Goal: Navigation & Orientation: Find specific page/section

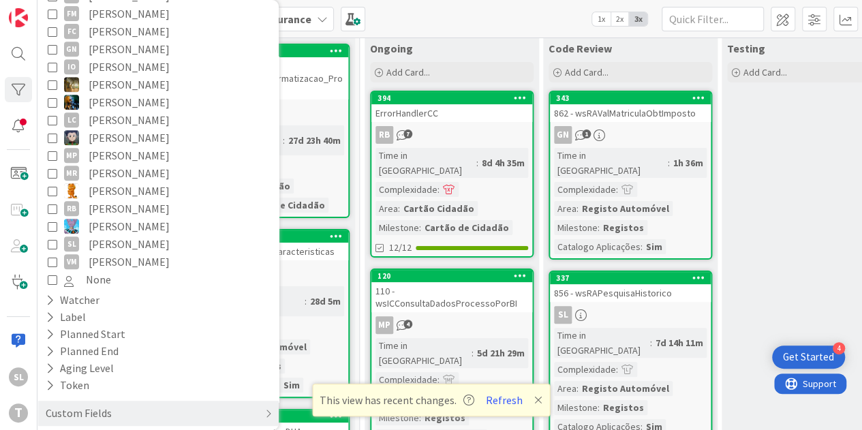
scroll to position [0, 408]
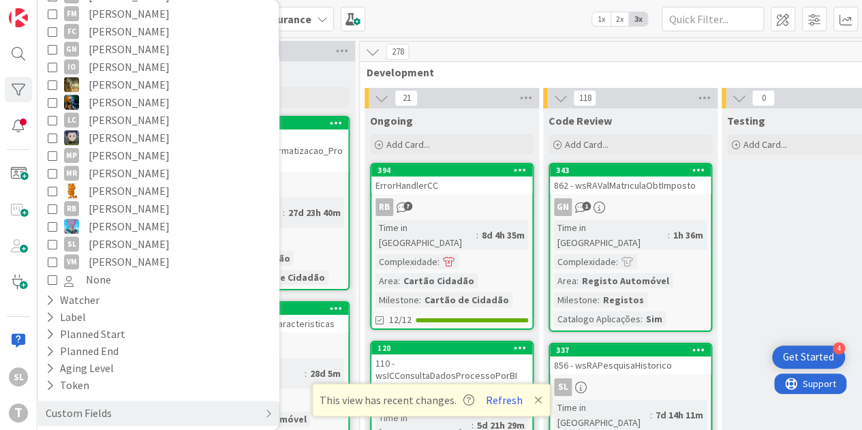
click at [432, 17] on div "Kanban Development & Quality Assurance 1x 2x 3x" at bounding box center [449, 18] width 825 height 37
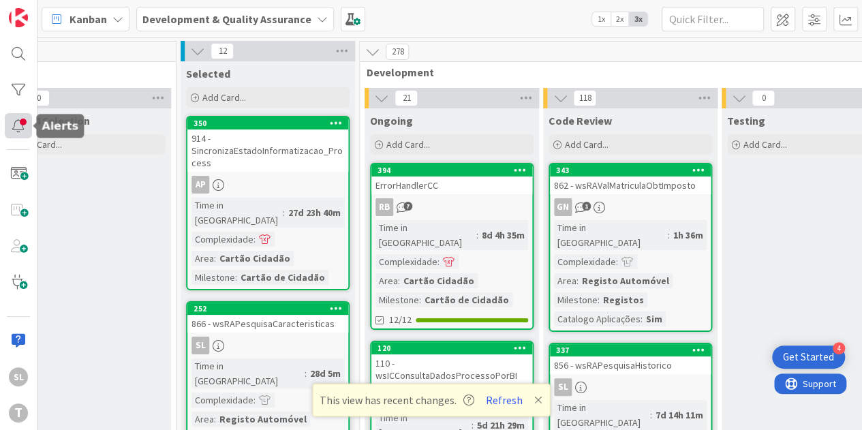
click at [25, 126] on div at bounding box center [18, 125] width 27 height 25
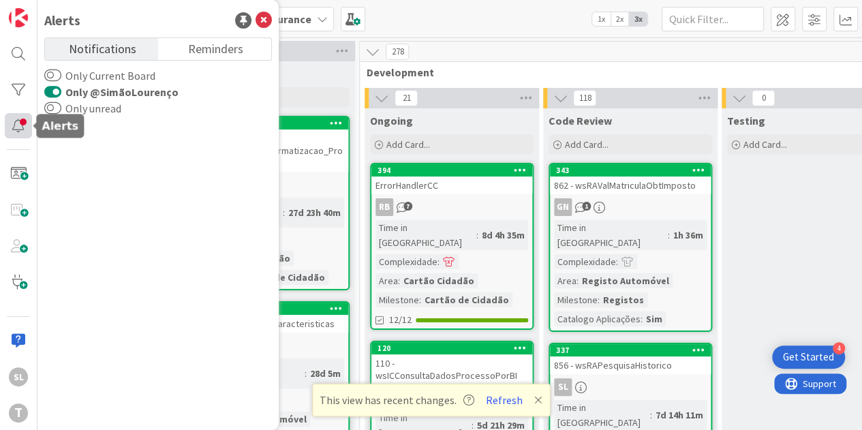
click at [21, 122] on div at bounding box center [18, 125] width 27 height 25
click at [25, 94] on div at bounding box center [18, 89] width 27 height 25
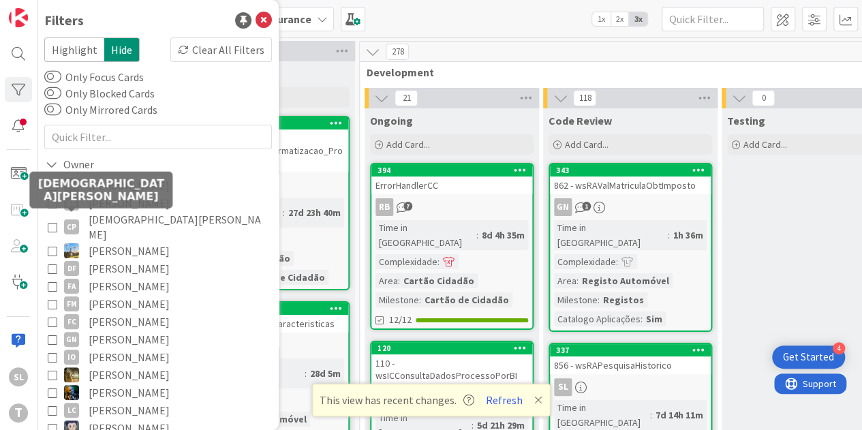
scroll to position [290, 0]
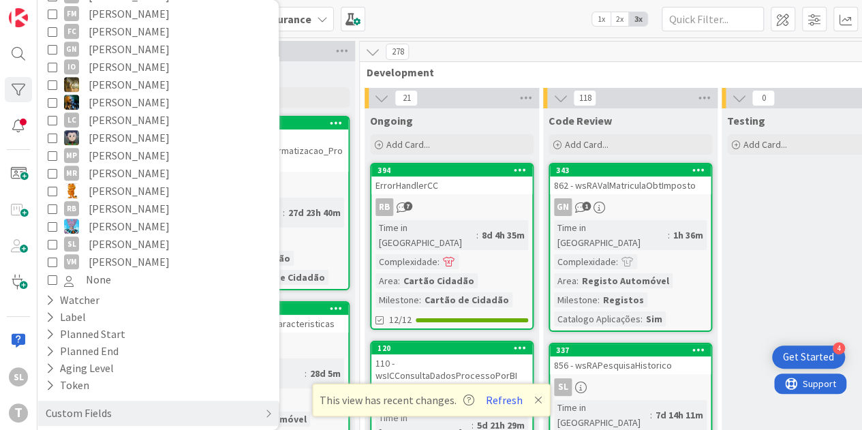
click at [54, 239] on icon at bounding box center [53, 244] width 10 height 10
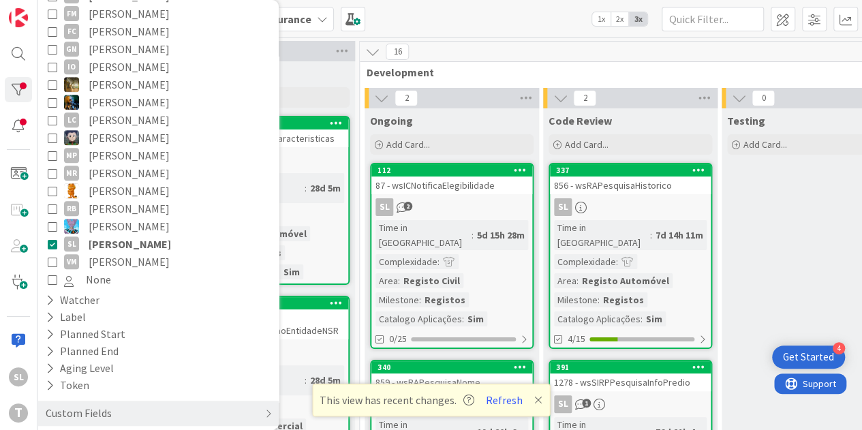
click at [481, 22] on div "Kanban Development & Quality Assurance 1x 2x 3x" at bounding box center [449, 18] width 825 height 37
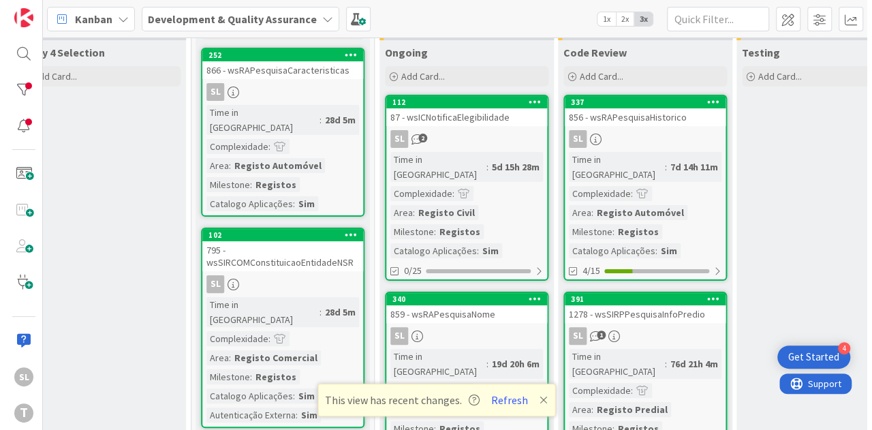
scroll to position [0, 399]
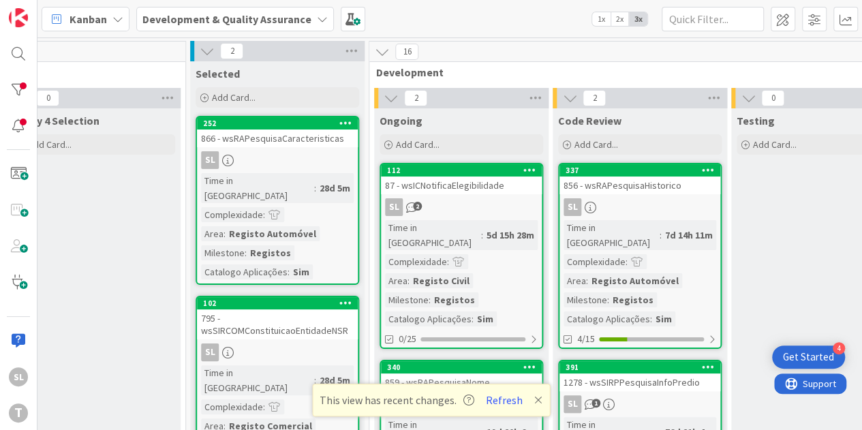
click at [459, 181] on div "87 - wsICNotificaElegibilidade" at bounding box center [461, 186] width 161 height 18
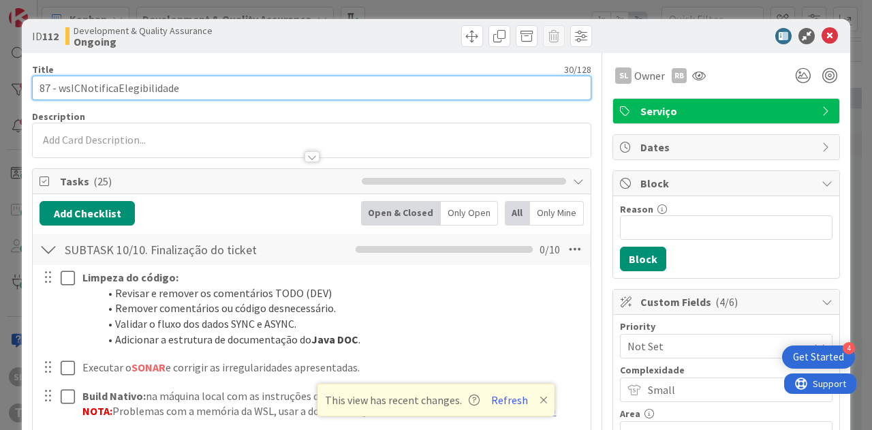
click at [146, 82] on input "87 - wsICNotificaElegibilidade" at bounding box center [312, 88] width 560 height 25
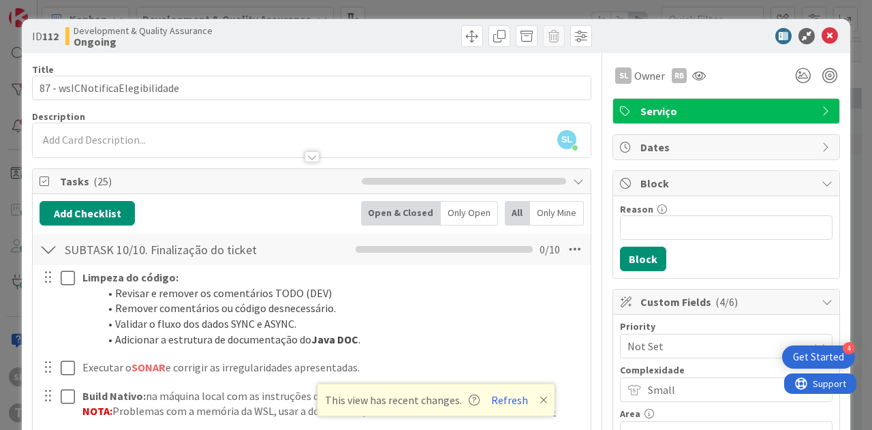
click at [48, 50] on div "ID 112 Development & Quality Assurance Ongoing" at bounding box center [436, 36] width 829 height 34
